Goal: Task Accomplishment & Management: Complete application form

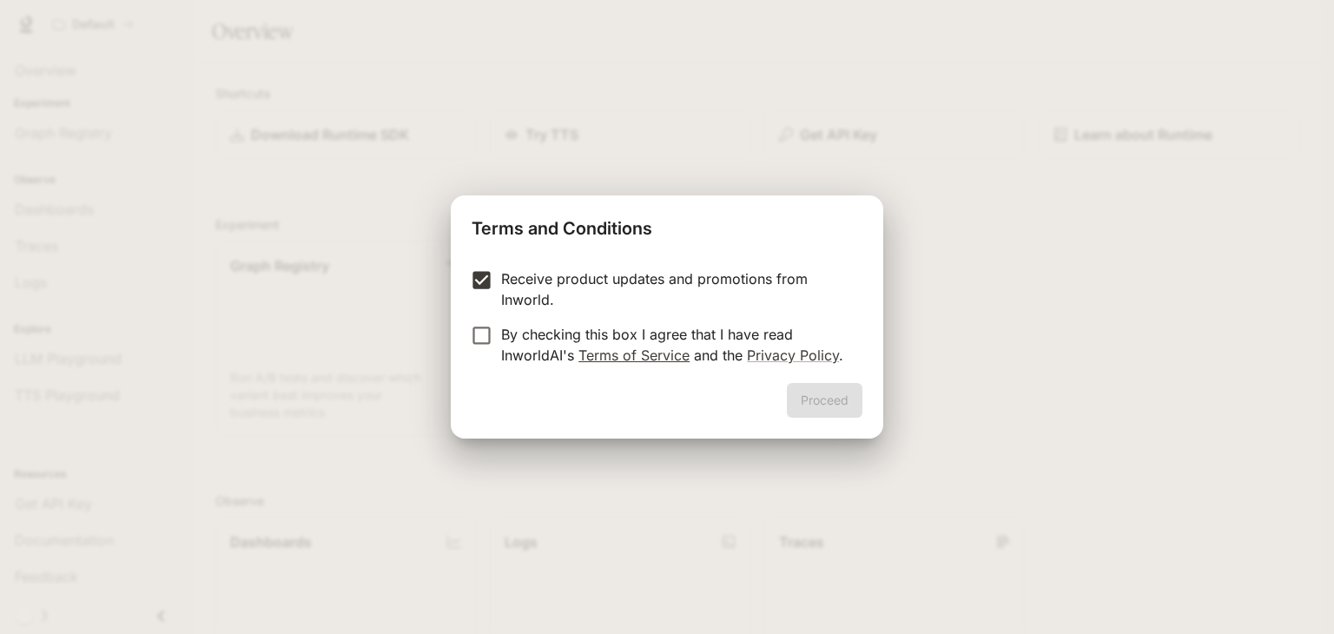
click at [650, 360] on link "Terms of Service" at bounding box center [633, 354] width 111 height 17
click at [593, 267] on div "Receive product updates and promotions from Inworld. By checking this box I agr…" at bounding box center [667, 318] width 432 height 129
click at [834, 397] on button "Proceed" at bounding box center [825, 400] width 76 height 35
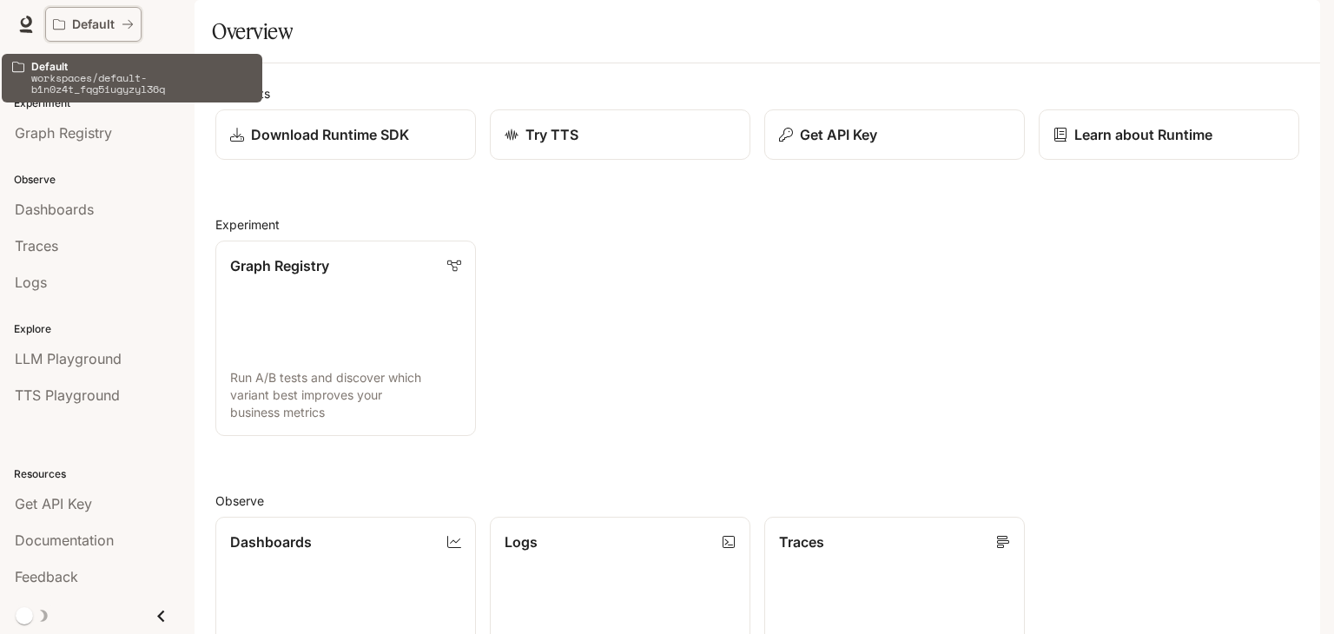
click at [63, 25] on icon "All workspaces" at bounding box center [59, 24] width 12 height 12
